Goal: Task Accomplishment & Management: Use online tool/utility

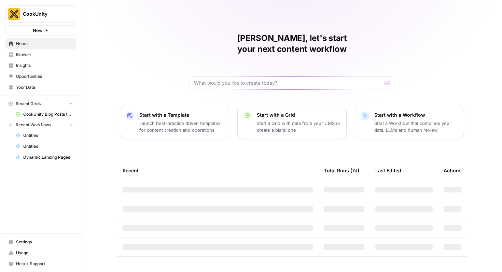
click at [31, 110] on link "CookUnity Blog Posts (B2B)" at bounding box center [45, 114] width 64 height 11
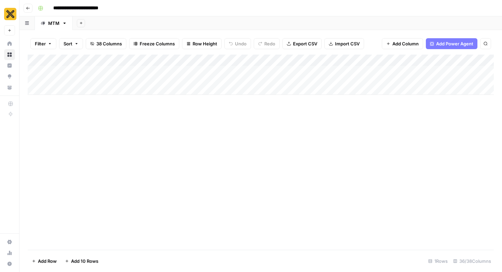
click at [68, 92] on div "Add Column" at bounding box center [261, 75] width 467 height 40
type textarea "*********"
click at [135, 111] on div "Add Column" at bounding box center [261, 84] width 467 height 58
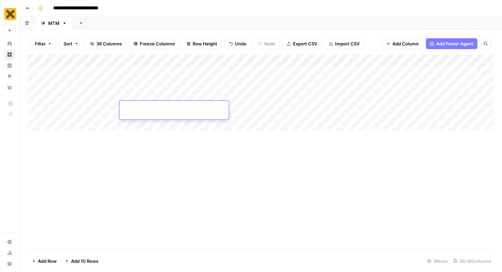
click at [135, 93] on div "Add Column" at bounding box center [261, 93] width 467 height 76
type textarea "**********"
click at [306, 136] on div "Add Column" at bounding box center [261, 153] width 467 height 196
click at [251, 87] on div "Add Column" at bounding box center [261, 93] width 467 height 76
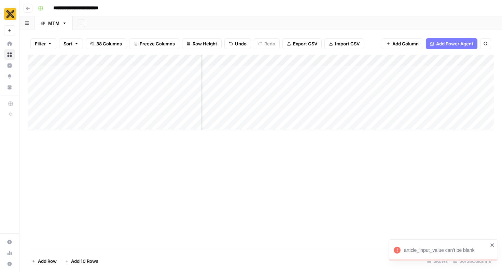
click at [268, 88] on div "Add Column" at bounding box center [261, 93] width 467 height 76
click at [278, 94] on div at bounding box center [269, 92] width 63 height 19
click at [309, 89] on div "Add Column" at bounding box center [261, 93] width 467 height 76
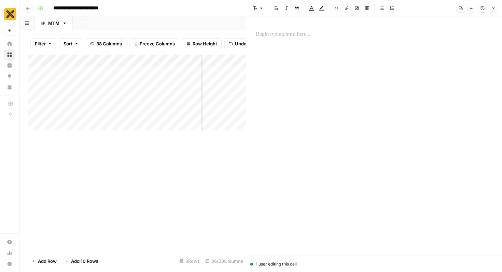
click at [289, 53] on div at bounding box center [374, 130] width 245 height 207
click at [271, 30] on p at bounding box center [374, 34] width 237 height 9
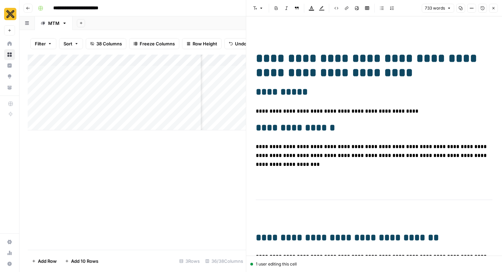
click at [492, 11] on button "Close" at bounding box center [493, 8] width 9 height 9
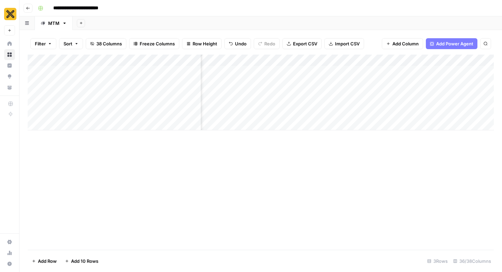
click at [320, 88] on div "Add Column" at bounding box center [261, 93] width 467 height 76
click at [273, 89] on div "Add Column" at bounding box center [261, 93] width 467 height 76
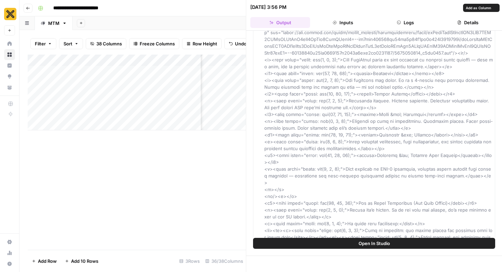
scroll to position [435, 0]
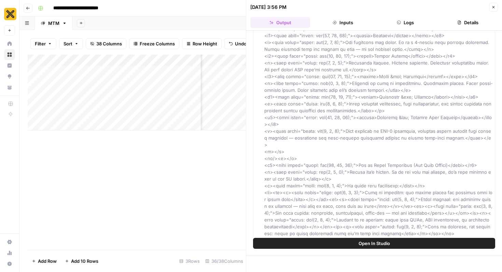
click at [351, 27] on button "Inputs" at bounding box center [343, 22] width 60 height 11
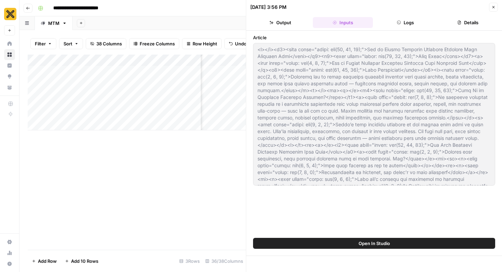
click at [393, 24] on button "Logs" at bounding box center [406, 22] width 60 height 11
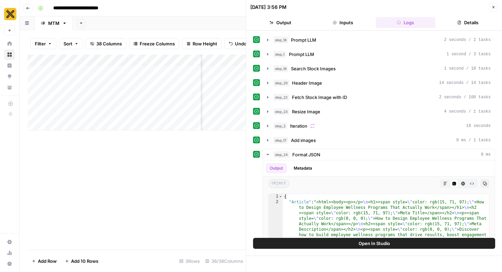
click at [465, 24] on button "Details" at bounding box center [469, 22] width 60 height 11
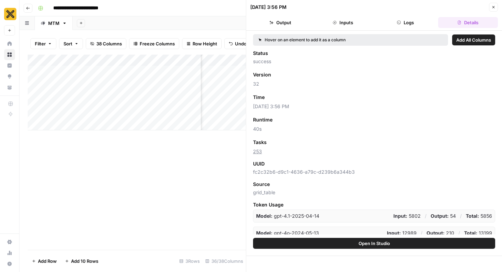
scroll to position [5, 0]
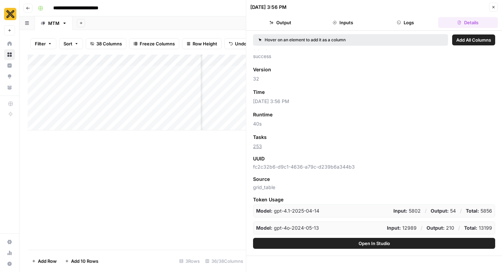
click at [494, 6] on icon "button" at bounding box center [494, 7] width 4 height 4
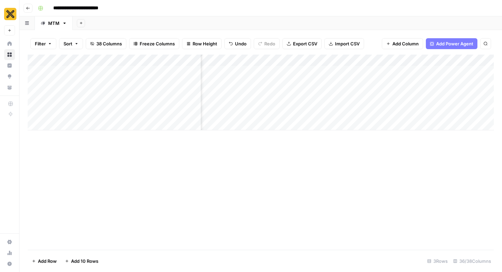
scroll to position [0, 1589]
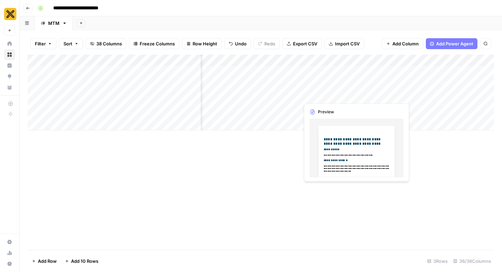
click at [338, 92] on div "Add Column" at bounding box center [261, 93] width 467 height 76
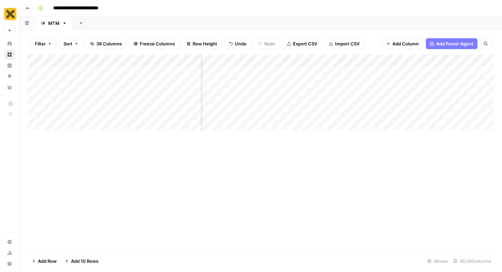
click at [354, 90] on div "Add Column" at bounding box center [261, 93] width 467 height 76
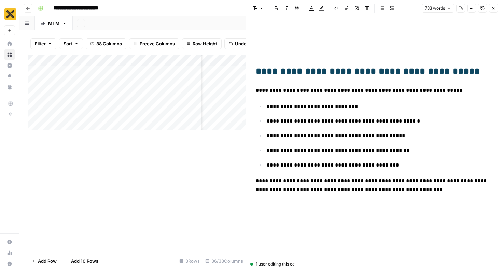
scroll to position [246, 0]
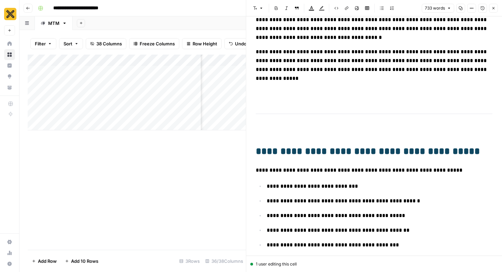
click at [496, 6] on icon "button" at bounding box center [494, 8] width 4 height 4
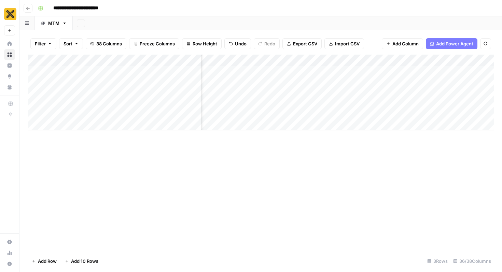
click at [416, 89] on div "Add Column" at bounding box center [261, 93] width 467 height 76
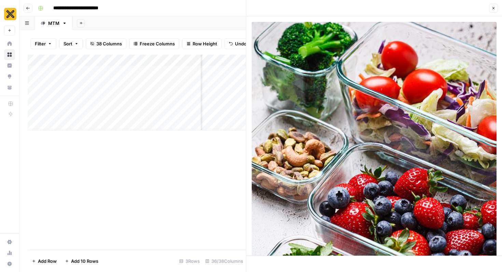
click at [498, 4] on div "Close" at bounding box center [493, 8] width 9 height 9
click at [496, 5] on button "Close" at bounding box center [493, 8] width 9 height 9
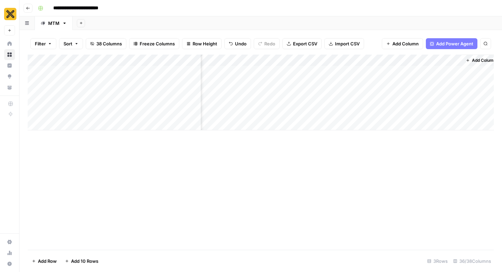
scroll to position [0, 1740]
